Goal: Transaction & Acquisition: Purchase product/service

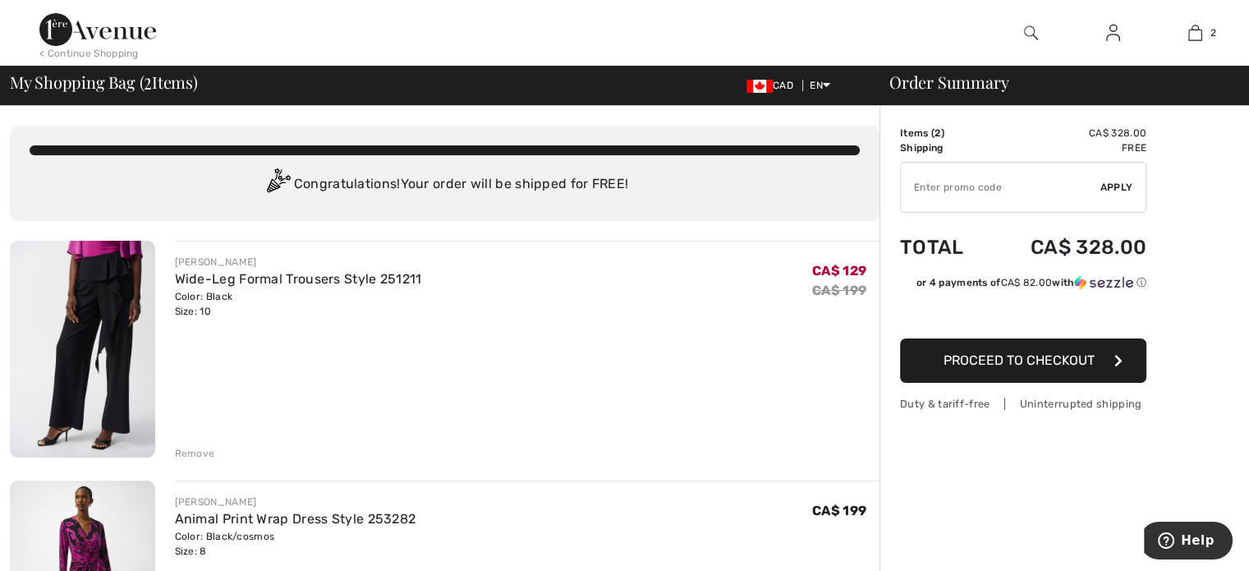
click at [187, 457] on div "Remove" at bounding box center [195, 453] width 40 height 15
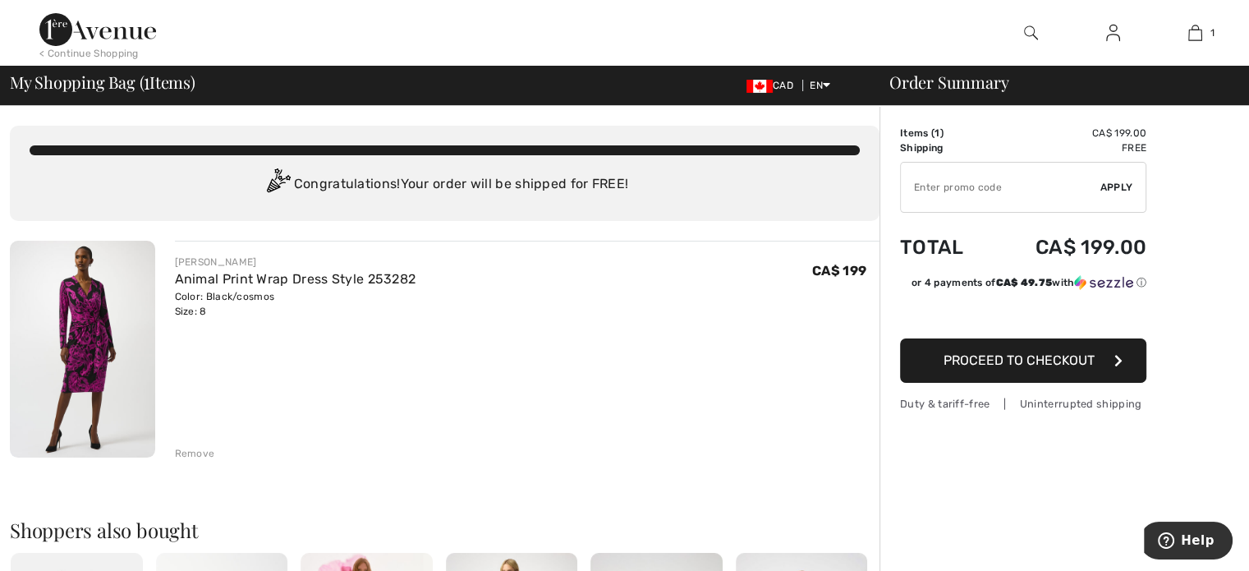
click at [126, 312] on img at bounding box center [82, 349] width 145 height 217
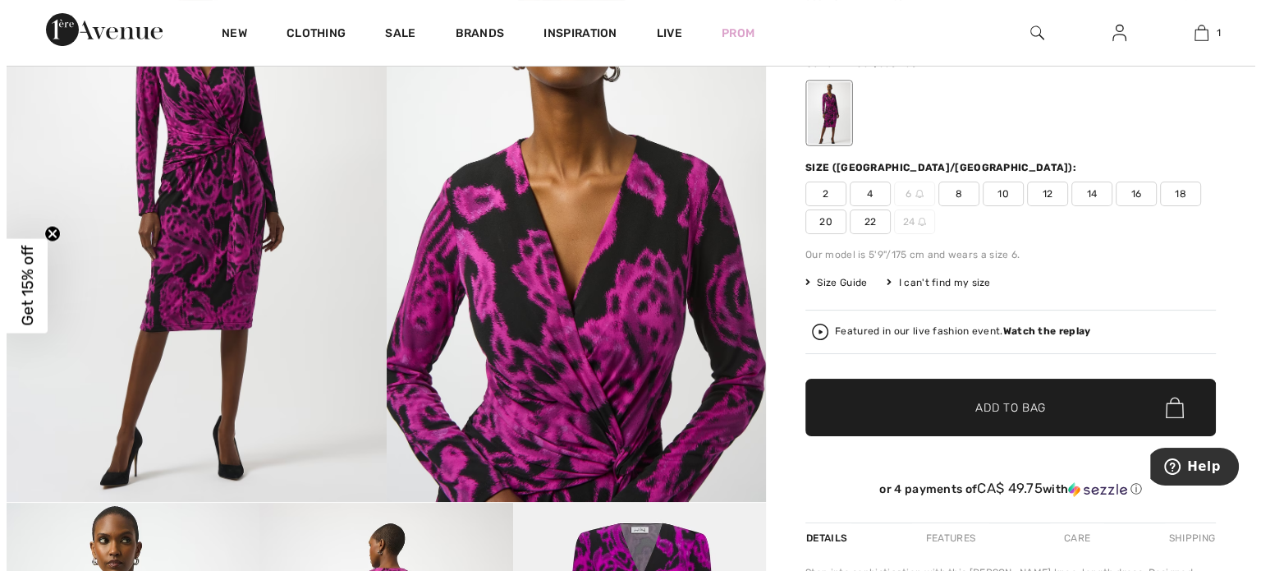
scroll to position [411, 0]
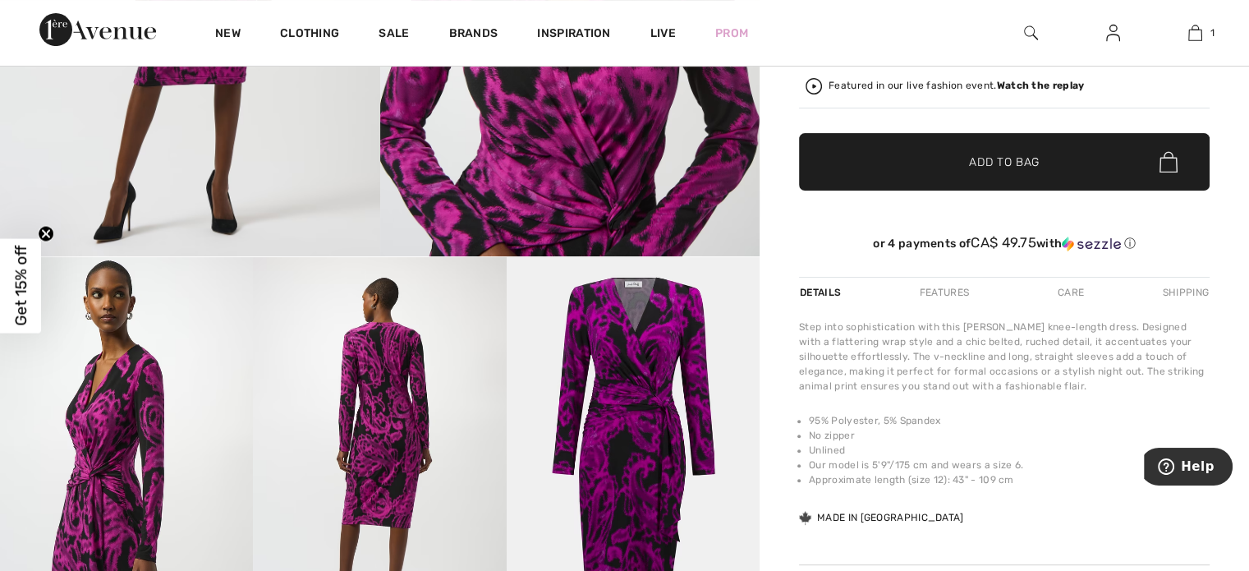
click at [596, 284] on img at bounding box center [633, 446] width 253 height 379
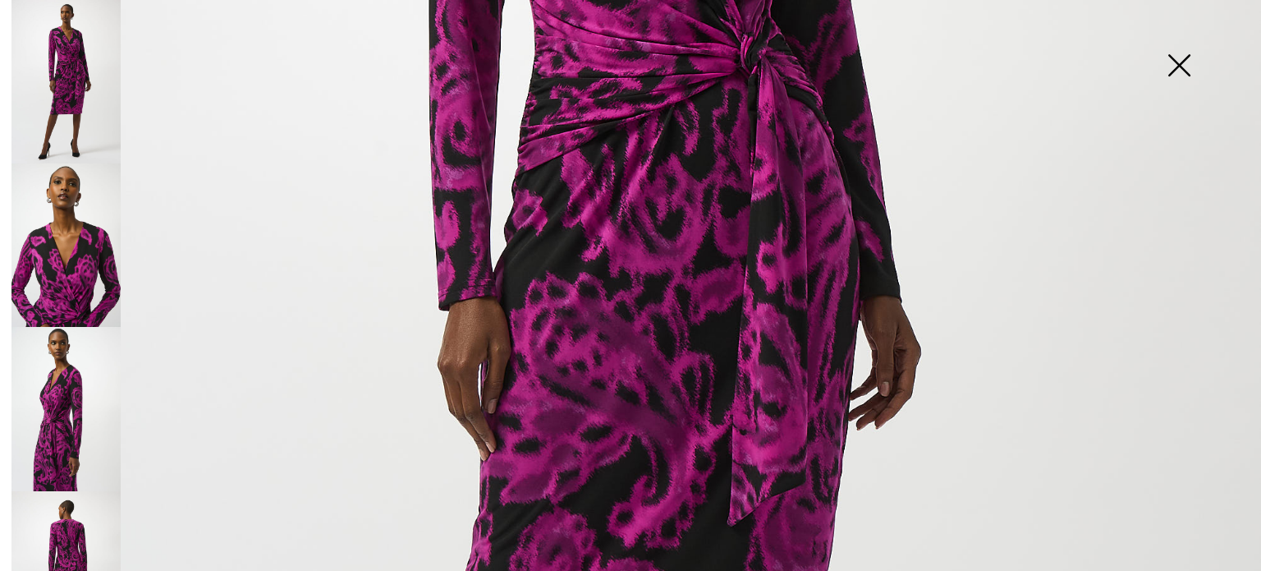
scroll to position [493, 0]
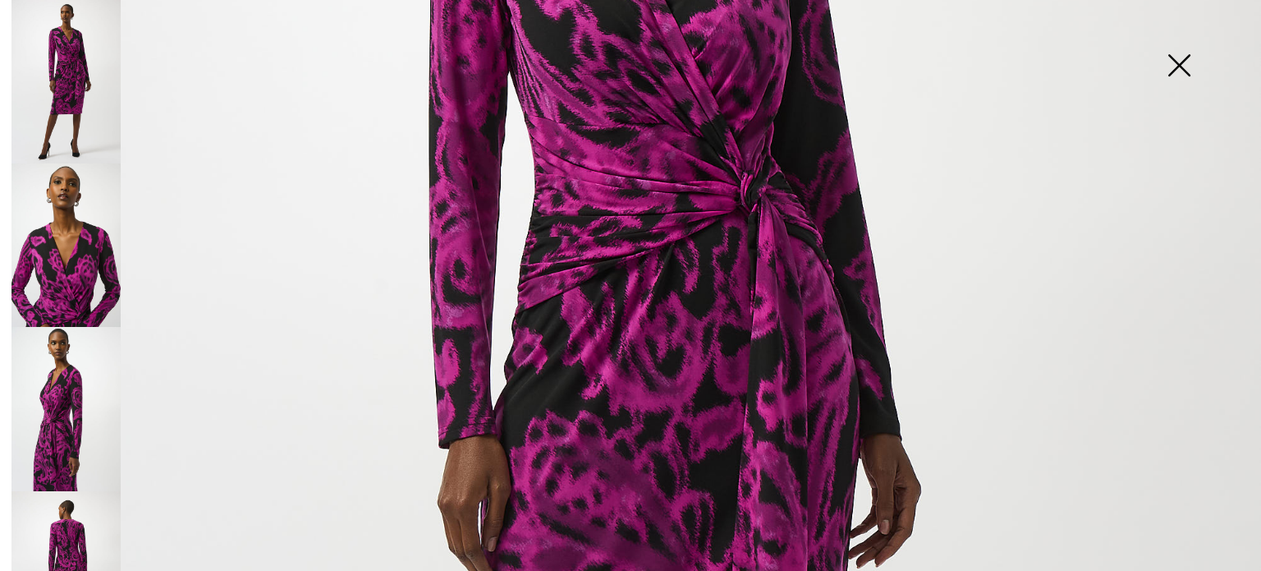
click at [62, 258] on img at bounding box center [65, 244] width 109 height 163
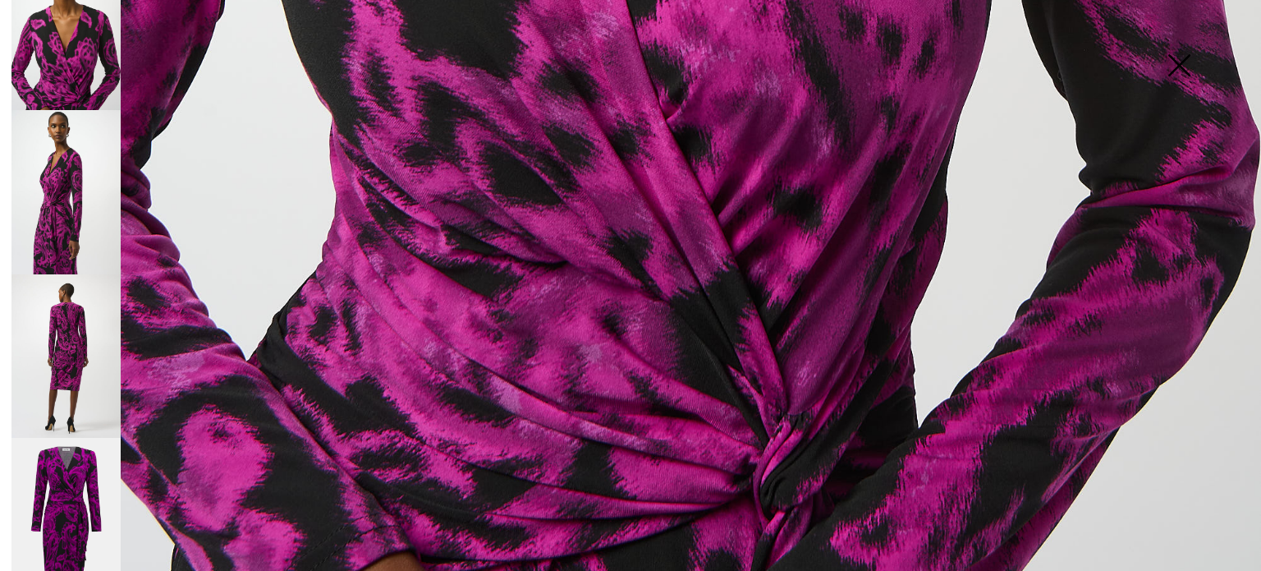
scroll to position [1301, 0]
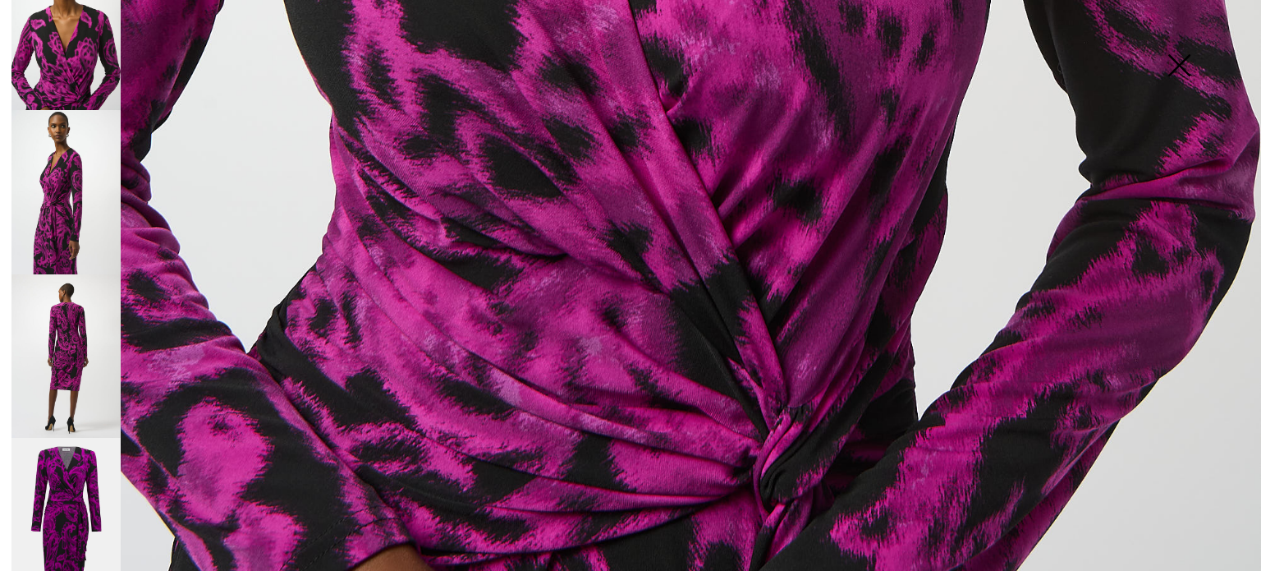
click at [79, 315] on img at bounding box center [65, 355] width 109 height 163
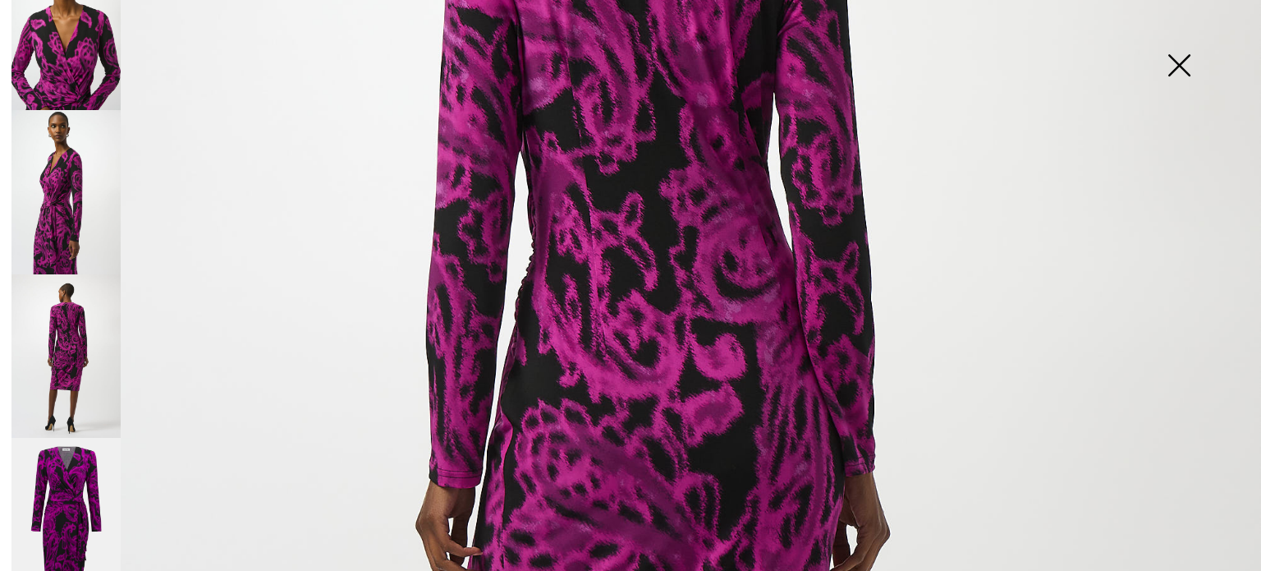
scroll to position [644, 0]
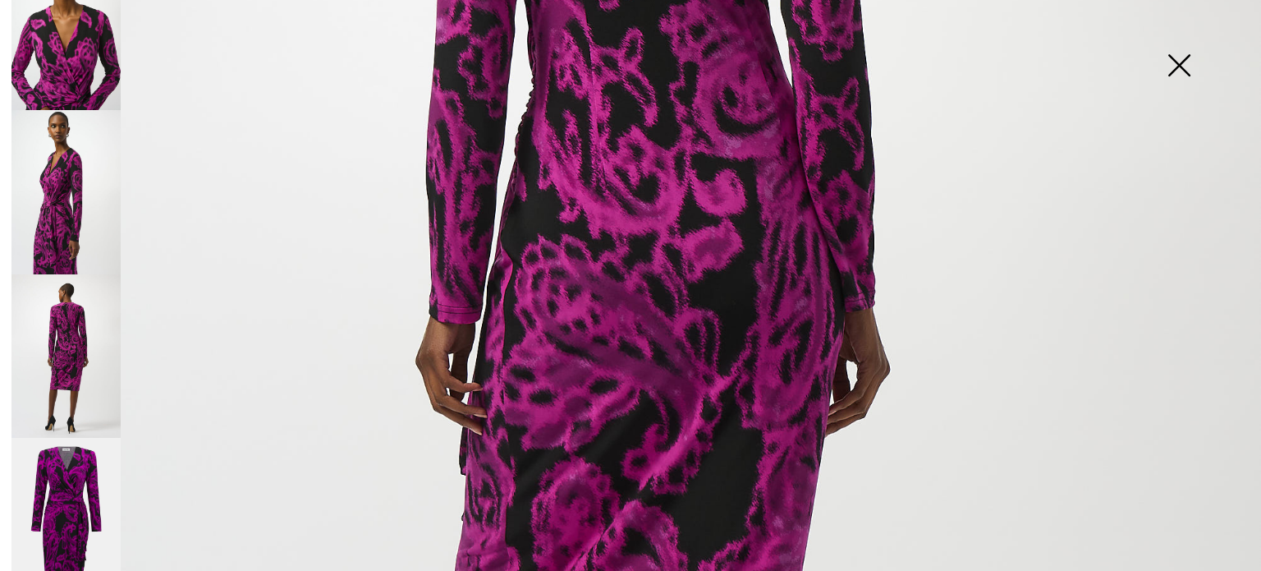
click at [67, 467] on img at bounding box center [65, 520] width 109 height 164
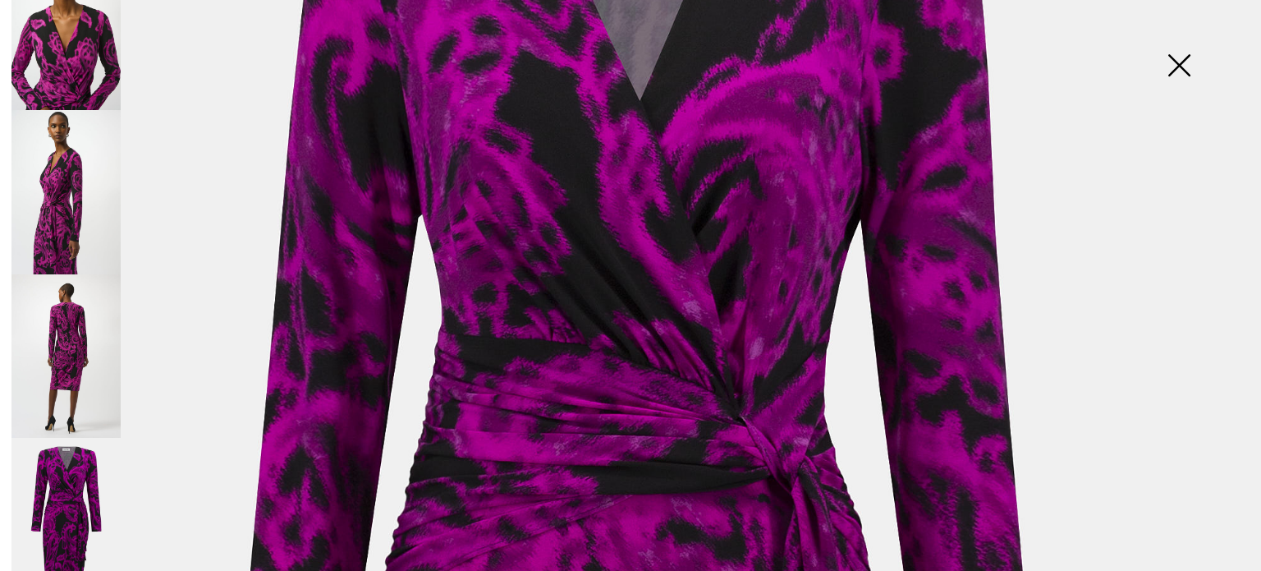
scroll to position [151, 0]
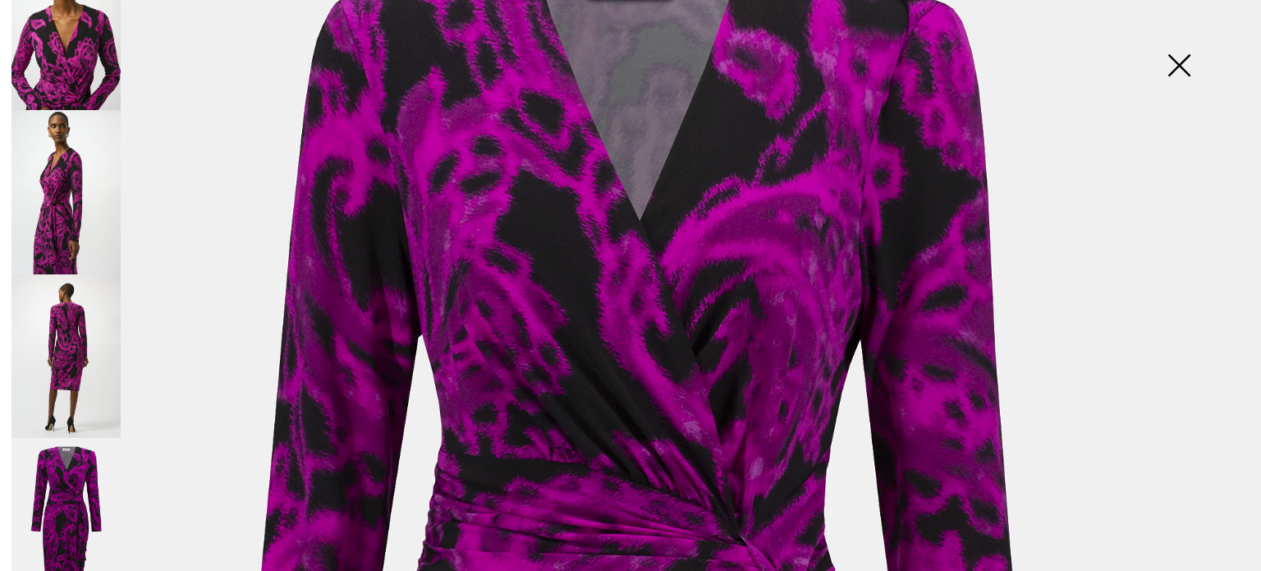
click at [76, 38] on img at bounding box center [65, 28] width 109 height 163
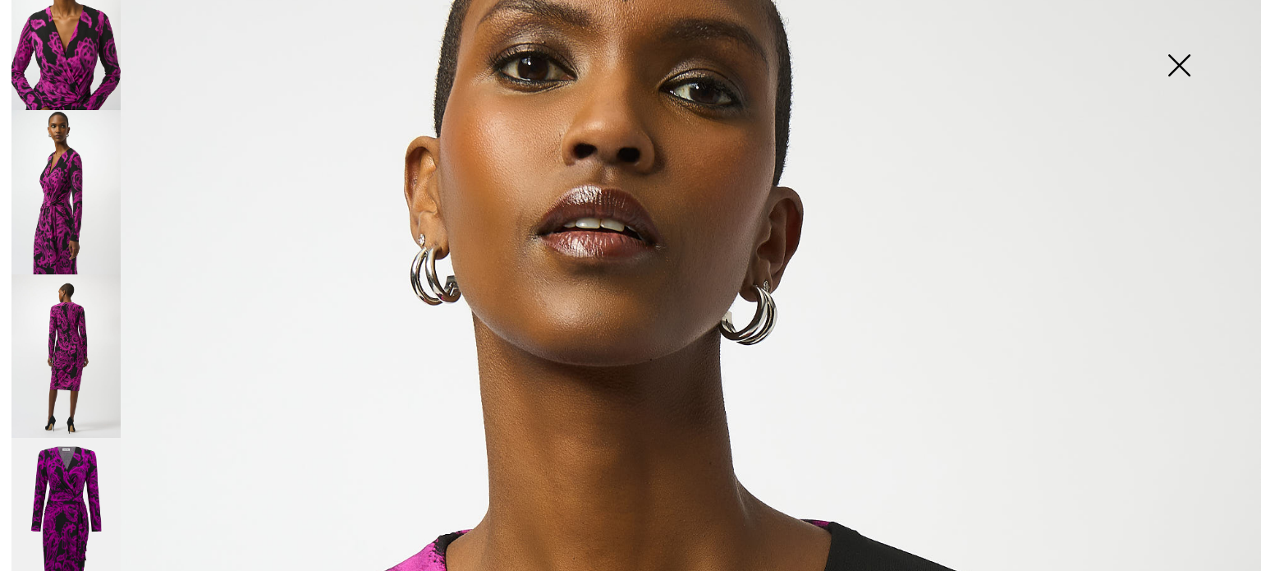
click at [63, 193] on img at bounding box center [65, 191] width 109 height 163
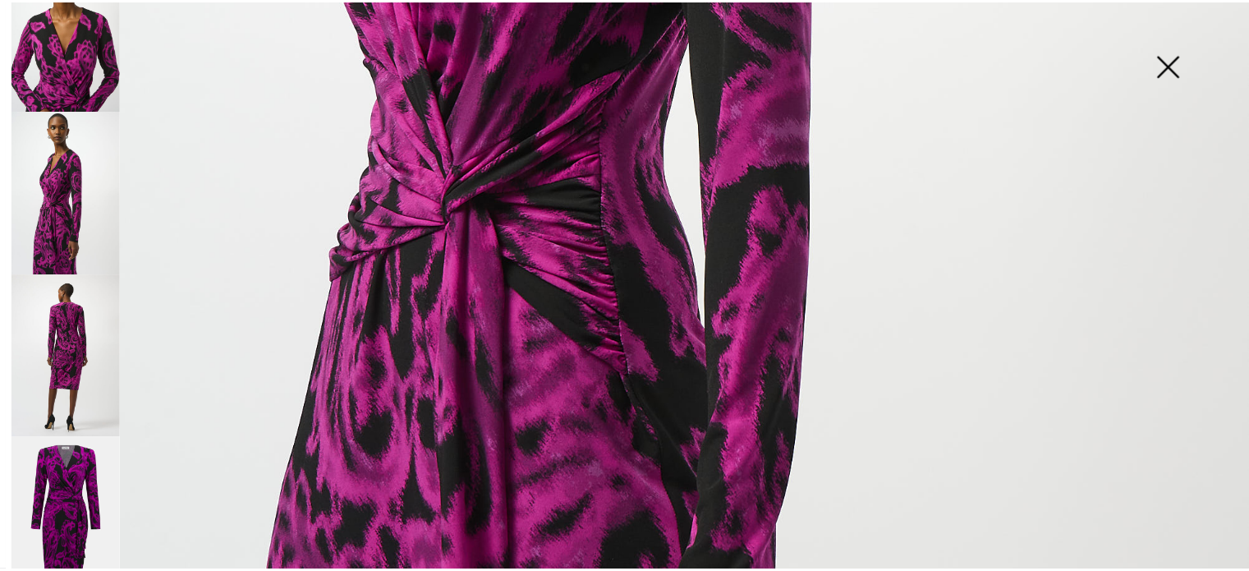
scroll to position [890, 0]
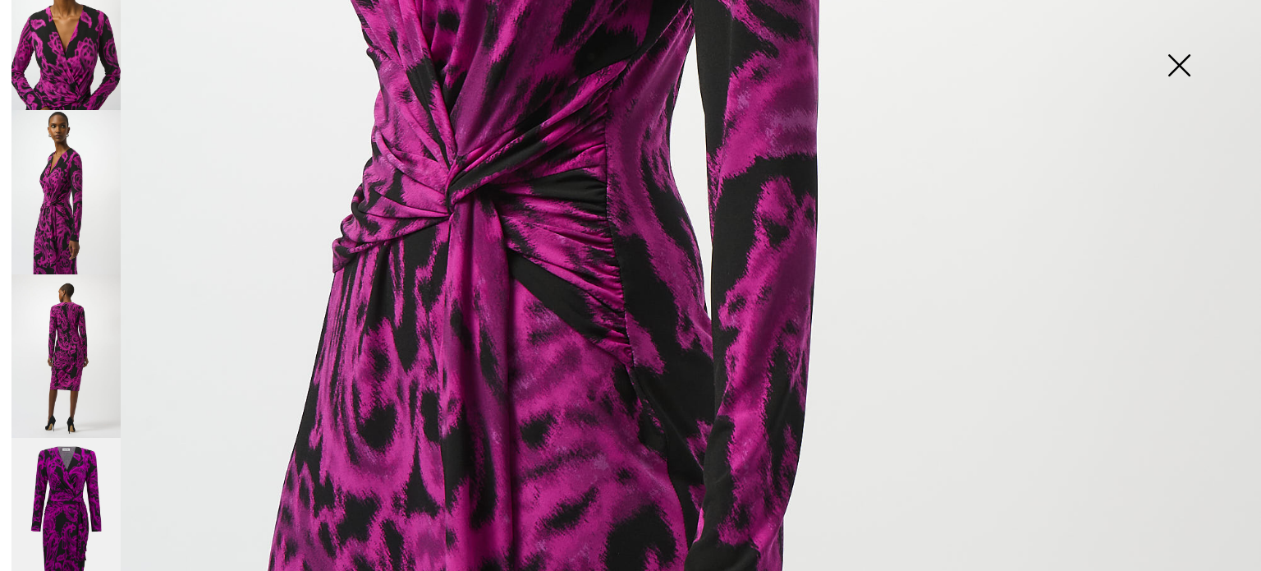
click at [1183, 70] on img at bounding box center [1179, 67] width 82 height 85
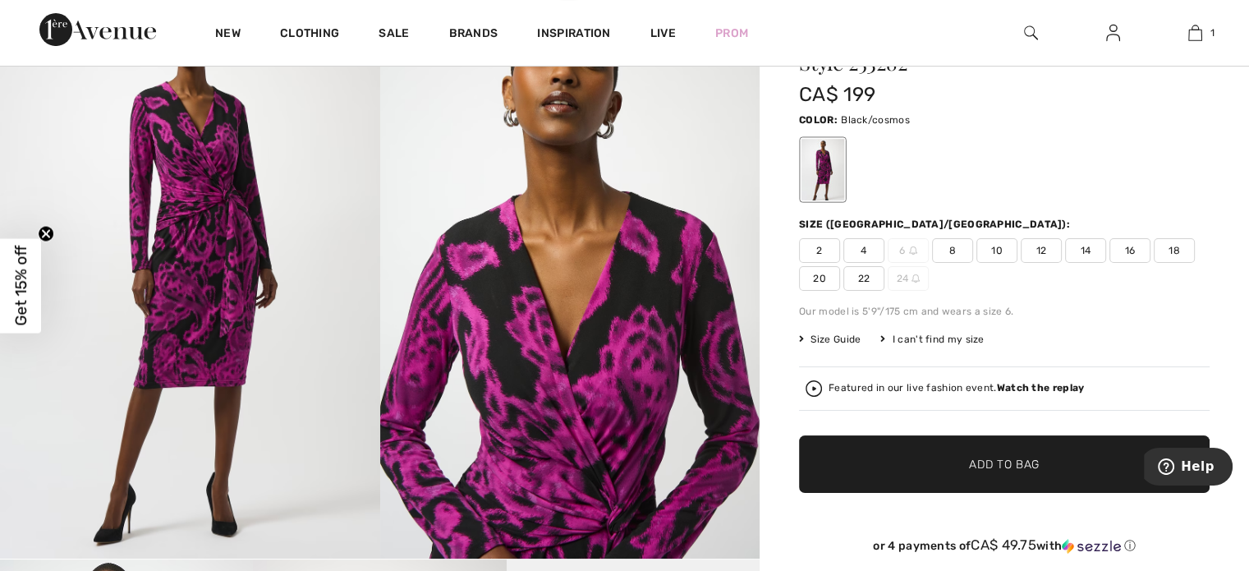
scroll to position [0, 0]
